Goal: Information Seeking & Learning: Learn about a topic

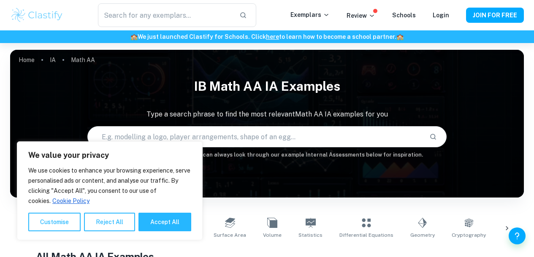
scroll to position [221, 0]
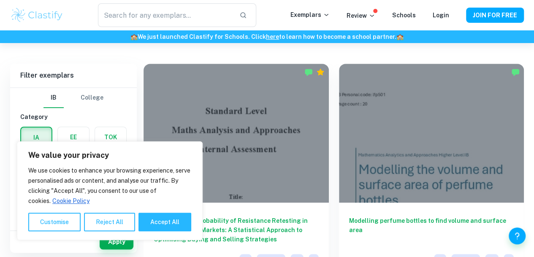
click at [168, 222] on button "Accept All" at bounding box center [164, 222] width 53 height 19
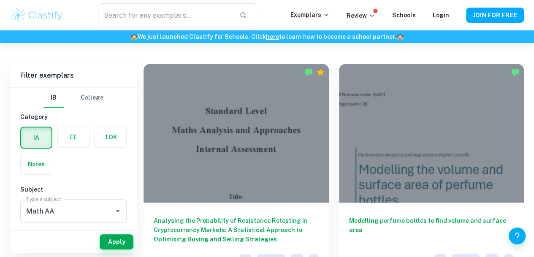
checkbox input "true"
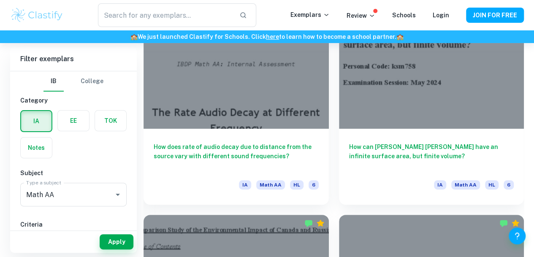
scroll to position [1641, 0]
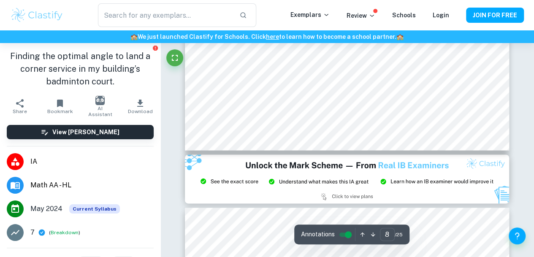
scroll to position [3700, 0]
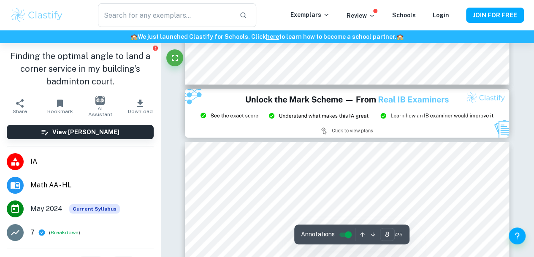
type input "9"
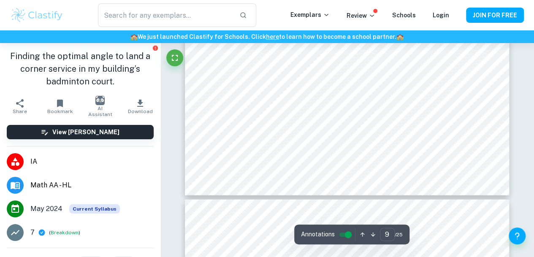
scroll to position [4173, 0]
